Goal: Task Accomplishment & Management: Manage account settings

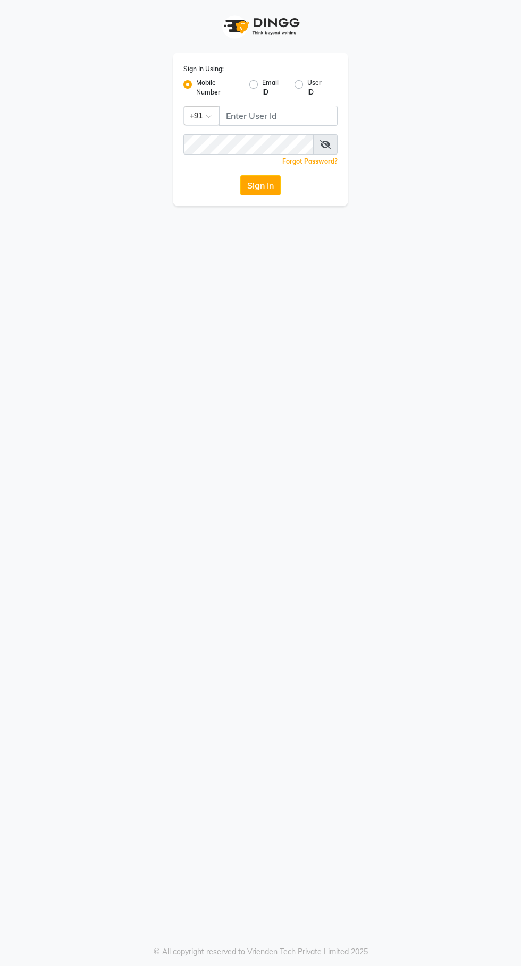
click at [262, 87] on label "Email ID" at bounding box center [274, 87] width 24 height 19
click at [262, 85] on input "Email ID" at bounding box center [265, 81] width 7 height 7
radio input "true"
click at [196, 85] on label "Mobile Number" at bounding box center [218, 87] width 45 height 19
click at [196, 85] on input "Mobile Number" at bounding box center [199, 81] width 7 height 7
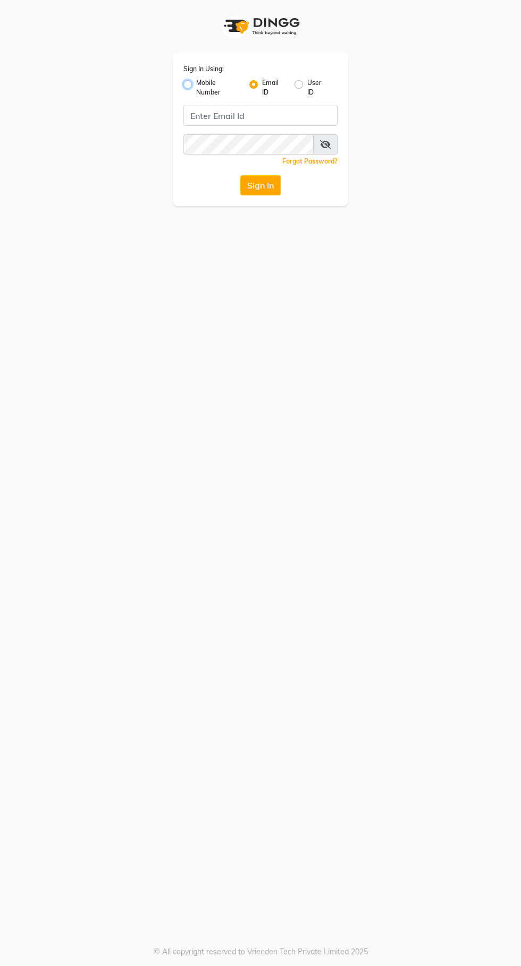
radio input "true"
radio input "false"
click at [261, 118] on input "Username" at bounding box center [278, 116] width 118 height 20
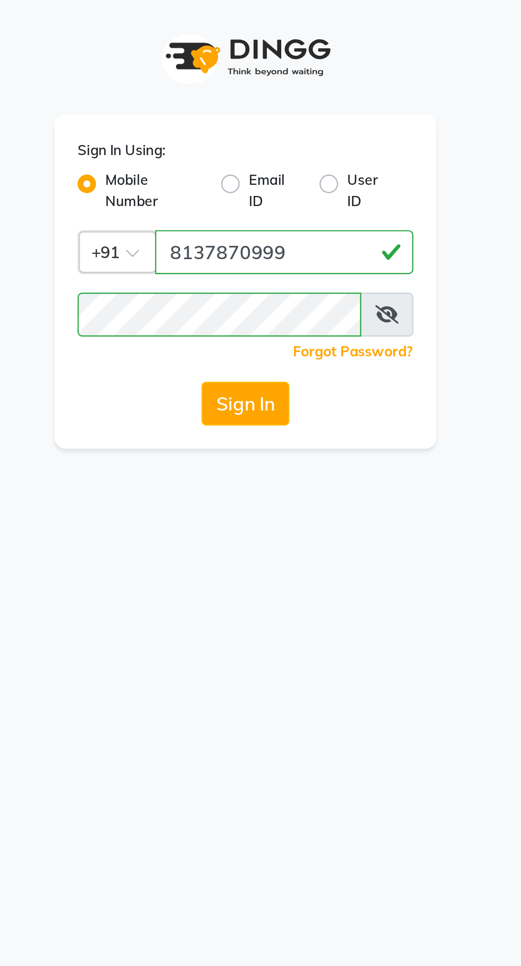
click at [269, 185] on button "Sign In" at bounding box center [260, 185] width 40 height 20
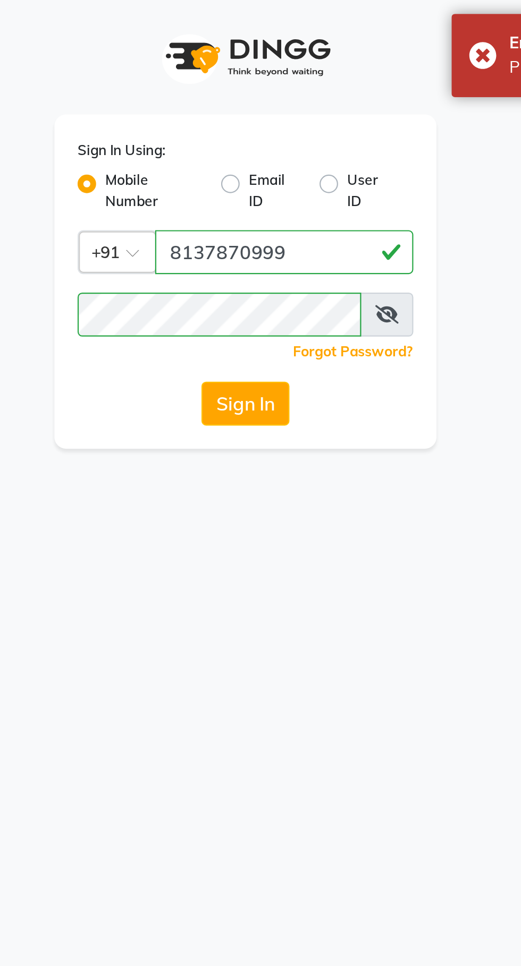
click at [326, 147] on icon at bounding box center [325, 144] width 11 height 9
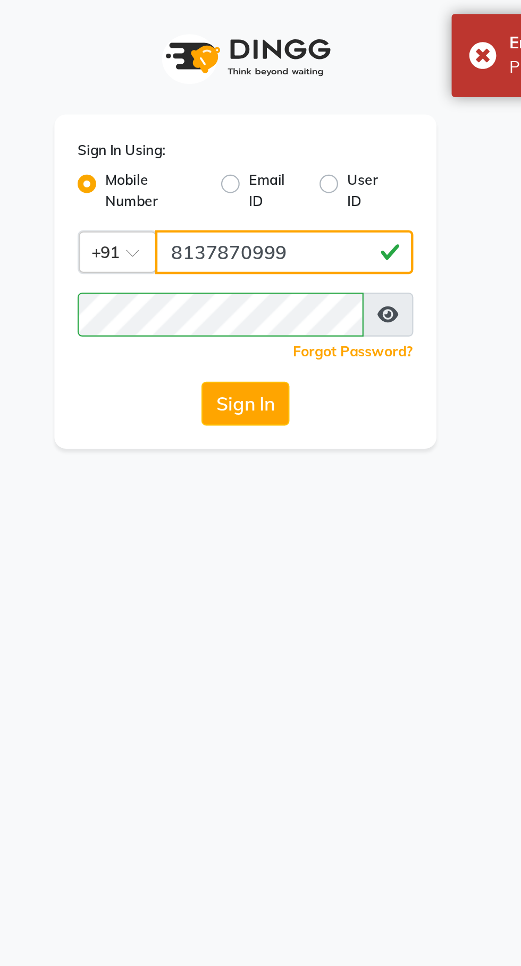
click at [240, 118] on input "8137870999" at bounding box center [278, 116] width 118 height 20
type input "8437870999"
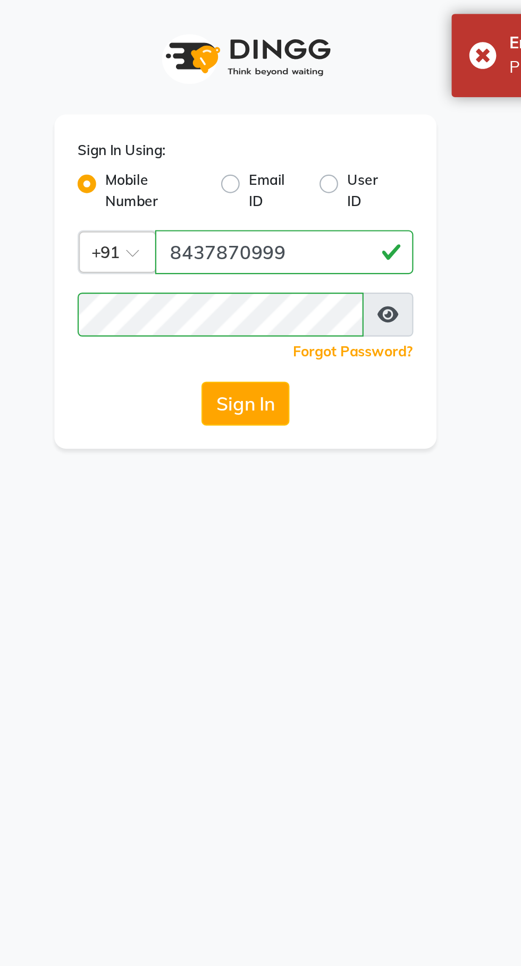
click at [260, 180] on button "Sign In" at bounding box center [260, 185] width 40 height 20
